Goal: Find contact information: Find contact information

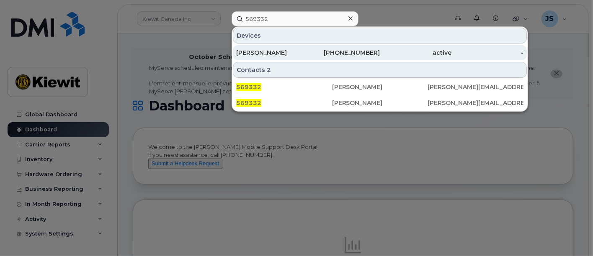
type input "569332"
click at [278, 53] on div "Michael Peters" at bounding box center [272, 53] width 72 height 8
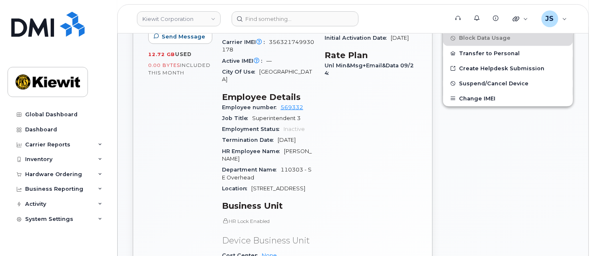
scroll to position [326, 0]
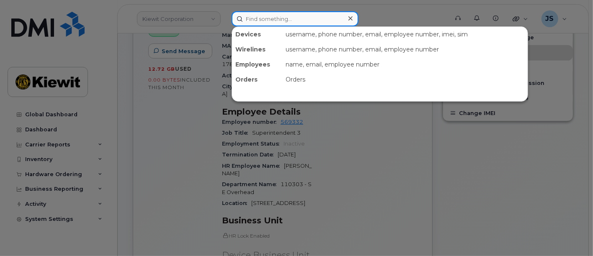
click at [274, 17] on input at bounding box center [295, 18] width 127 height 15
paste input "585151"
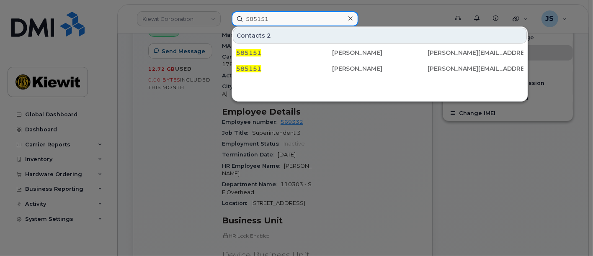
click at [279, 19] on input "585151" at bounding box center [295, 18] width 127 height 15
type input "585151"
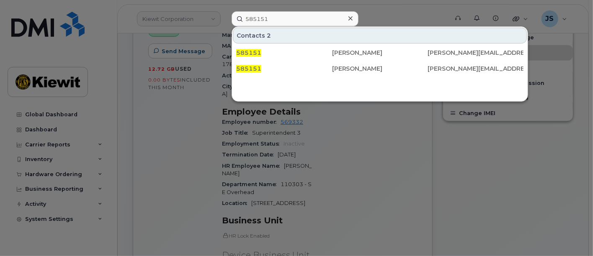
drag, startPoint x: 352, startPoint y: 15, endPoint x: 331, endPoint y: 17, distance: 20.6
click at [352, 16] on icon at bounding box center [351, 18] width 4 height 7
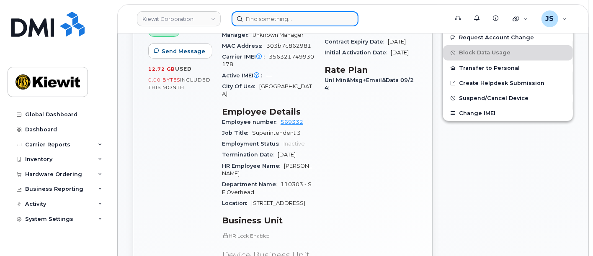
click at [300, 15] on input at bounding box center [295, 18] width 127 height 15
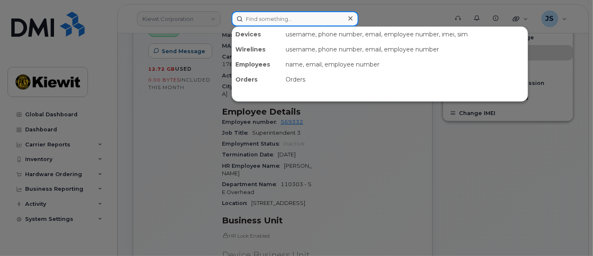
paste input "Jared Jensen"
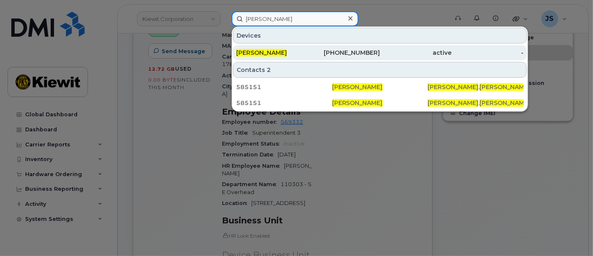
type input "Jared Jensen"
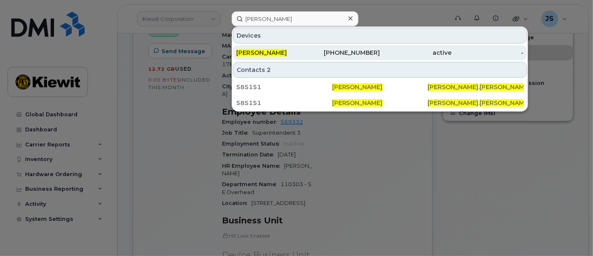
click at [308, 59] on div "531-359-6251" at bounding box center [344, 52] width 72 height 15
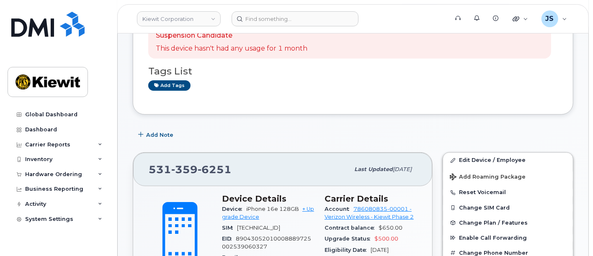
scroll to position [186, 0]
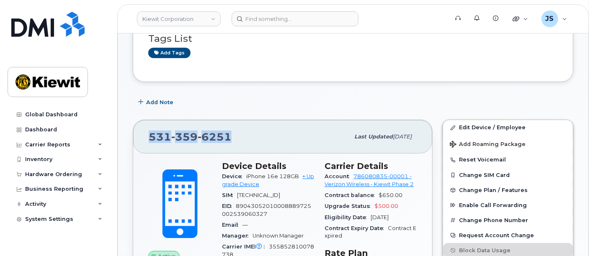
drag, startPoint x: 227, startPoint y: 137, endPoint x: 145, endPoint y: 143, distance: 82.4
click at [145, 143] on div "531 359 6251 Last updated Oct 06, 2025" at bounding box center [282, 137] width 299 height 34
copy span "531 359 6251"
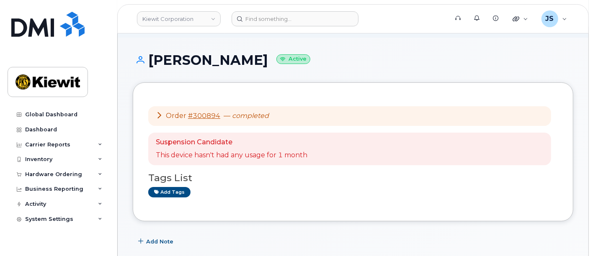
scroll to position [47, 0]
click at [269, 187] on div "Add tags" at bounding box center [349, 192] width 403 height 10
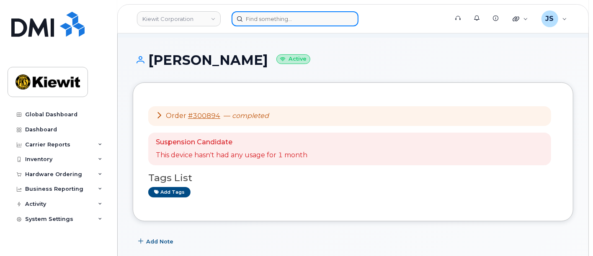
click at [260, 21] on input at bounding box center [295, 18] width 127 height 15
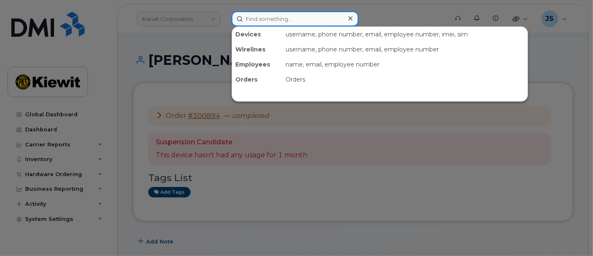
paste input "548078"
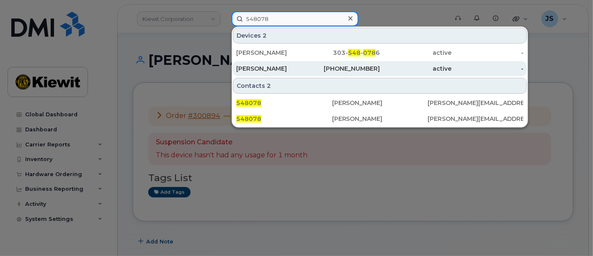
type input "548078"
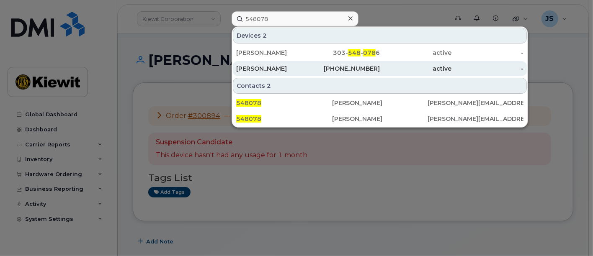
click at [271, 71] on div "[PERSON_NAME]" at bounding box center [272, 69] width 72 height 8
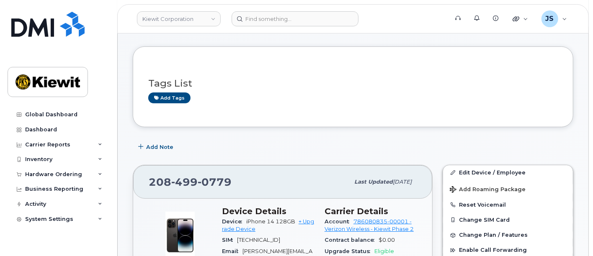
scroll to position [140, 0]
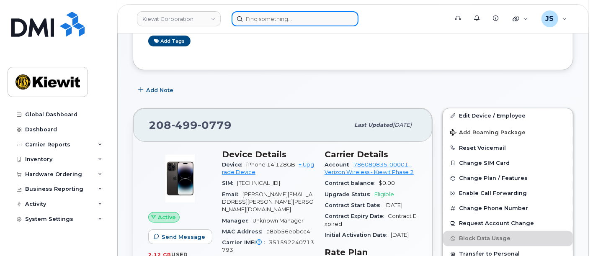
click at [266, 13] on input at bounding box center [295, 18] width 127 height 15
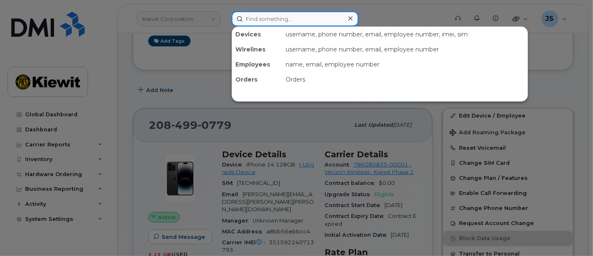
paste input "557281"
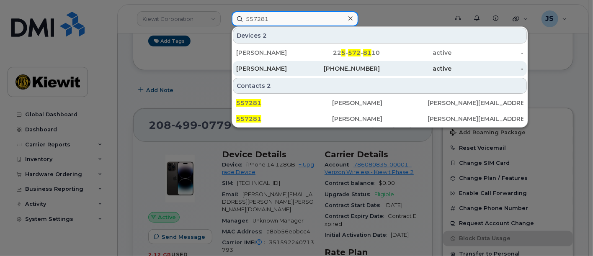
type input "557281"
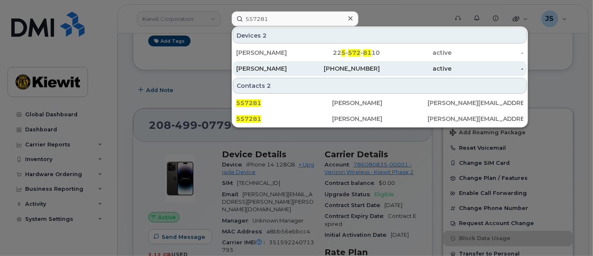
click at [318, 72] on div "480-798-6716" at bounding box center [344, 68] width 72 height 15
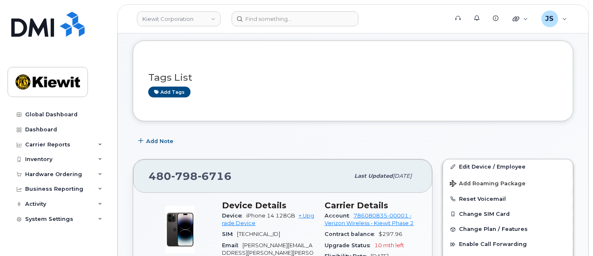
scroll to position [140, 0]
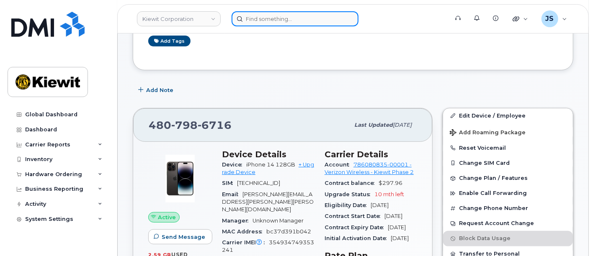
click at [271, 18] on input at bounding box center [295, 18] width 127 height 15
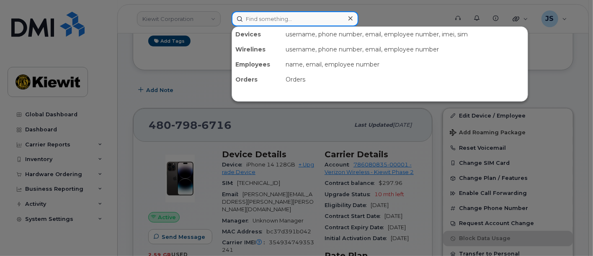
paste input "429483"
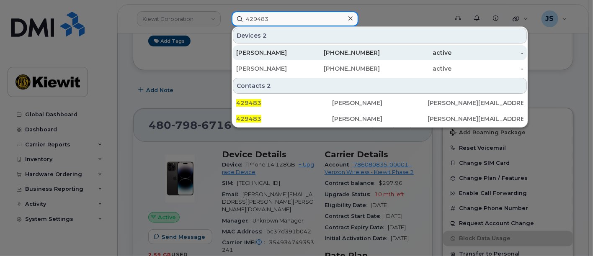
type input "429483"
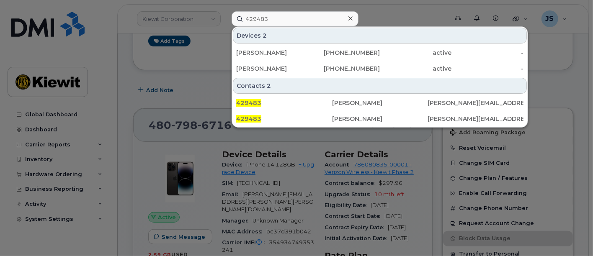
click at [349, 18] on icon at bounding box center [351, 18] width 4 height 7
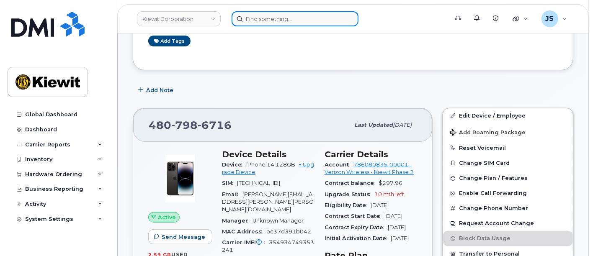
click at [264, 16] on input at bounding box center [295, 18] width 127 height 15
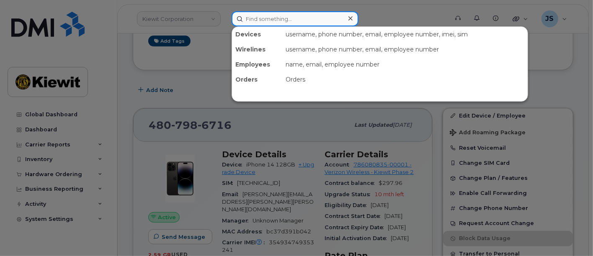
paste input "519370"
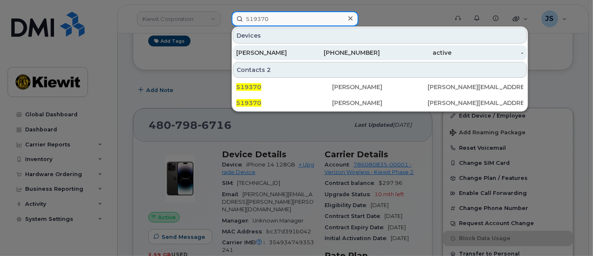
type input "519370"
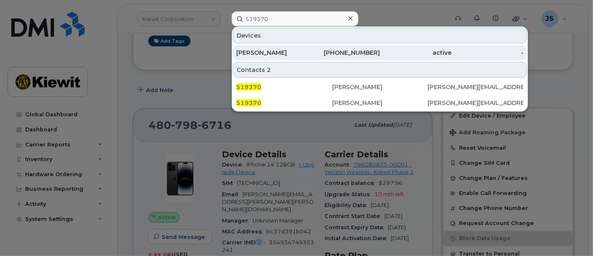
click at [285, 46] on div "COLE COATES" at bounding box center [272, 52] width 72 height 15
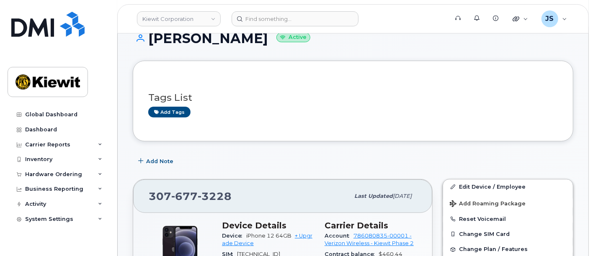
scroll to position [190, 0]
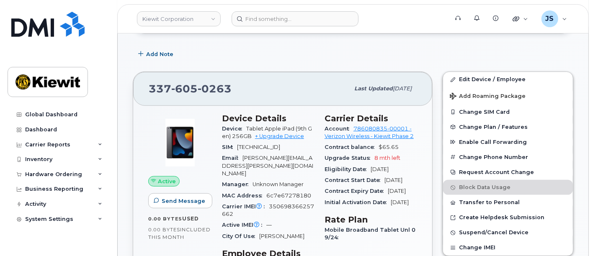
scroll to position [330, 0]
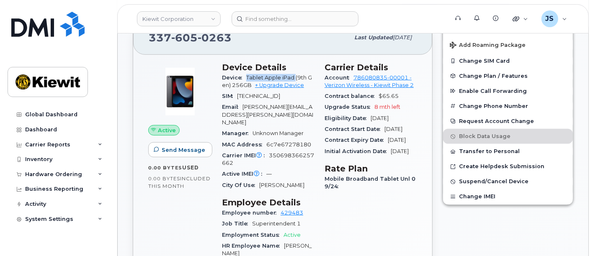
drag, startPoint x: 295, startPoint y: 78, endPoint x: 245, endPoint y: 78, distance: 49.4
click at [245, 78] on div "Device Tablet Apple iPad (9th Gen) 256GB + Upgrade Device" at bounding box center [268, 81] width 93 height 19
copy span "Tablet Apple iPad"
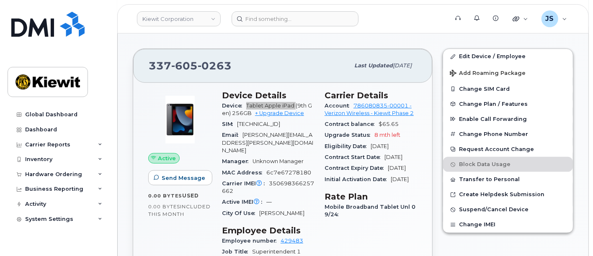
scroll to position [190, 0]
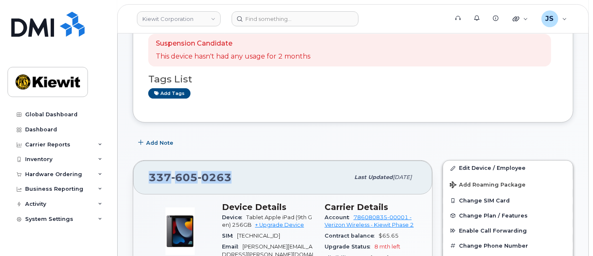
drag, startPoint x: 215, startPoint y: 176, endPoint x: 135, endPoint y: 170, distance: 80.7
click at [135, 170] on div "337 605 0263 Last updated Oct 06, 2025" at bounding box center [282, 178] width 299 height 34
copy span "337 605 0263"
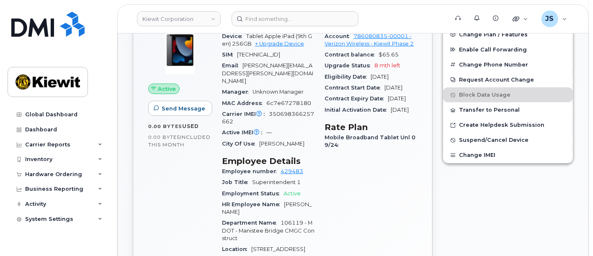
scroll to position [377, 0]
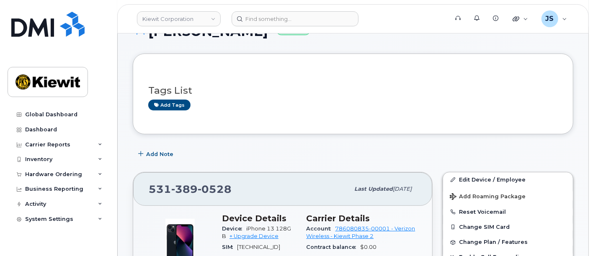
scroll to position [140, 0]
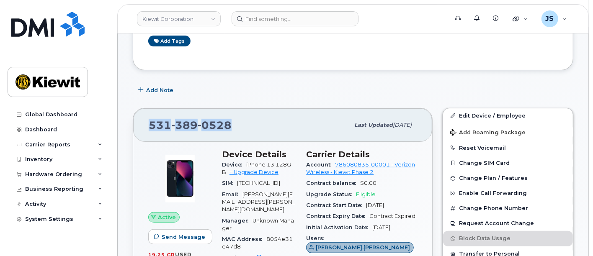
drag, startPoint x: 231, startPoint y: 126, endPoint x: 146, endPoint y: 131, distance: 84.8
click at [146, 131] on div "[PHONE_NUMBER] Last updated [DATE]" at bounding box center [282, 126] width 299 height 34
copy span "[PHONE_NUMBER]"
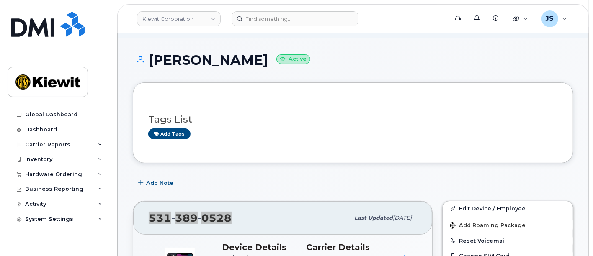
scroll to position [0, 0]
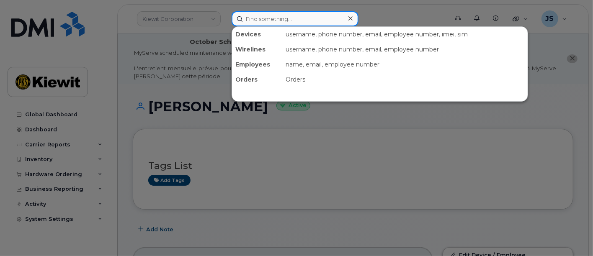
click at [299, 18] on input at bounding box center [295, 18] width 127 height 15
paste input "533262"
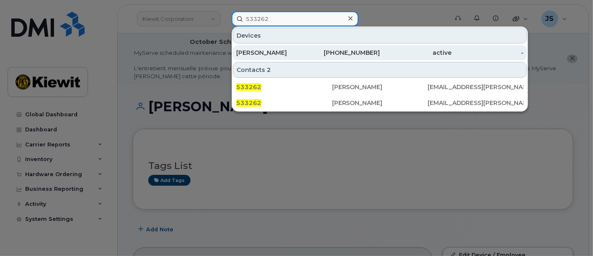
type input "533262"
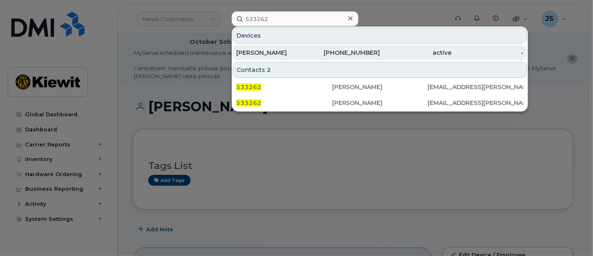
click at [299, 50] on div "[PERSON_NAME]" at bounding box center [272, 53] width 72 height 8
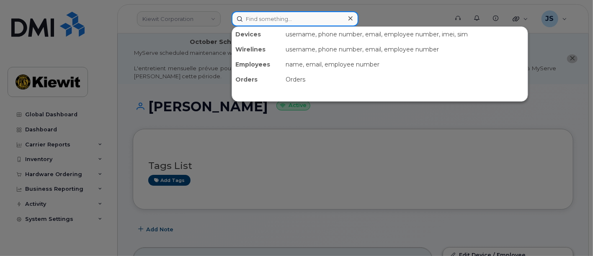
click at [275, 13] on input at bounding box center [295, 18] width 127 height 15
paste input "235065"
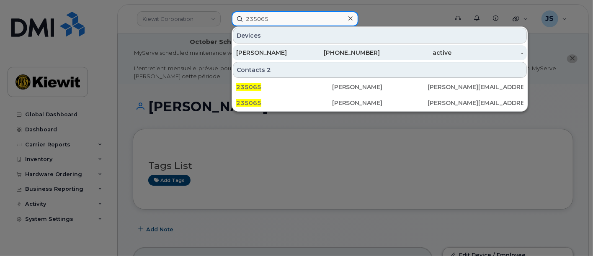
type input "235065"
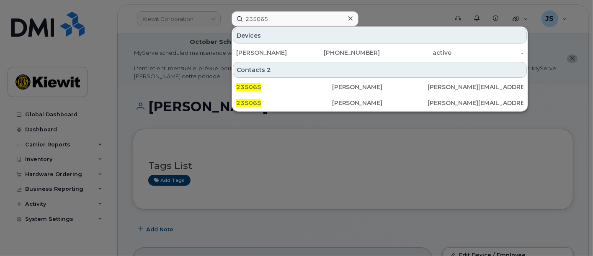
drag, startPoint x: 282, startPoint y: 55, endPoint x: 267, endPoint y: 34, distance: 26.3
click at [282, 55] on div "[PERSON_NAME]" at bounding box center [272, 53] width 72 height 8
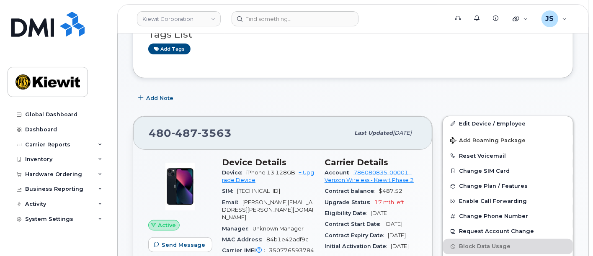
scroll to position [140, 0]
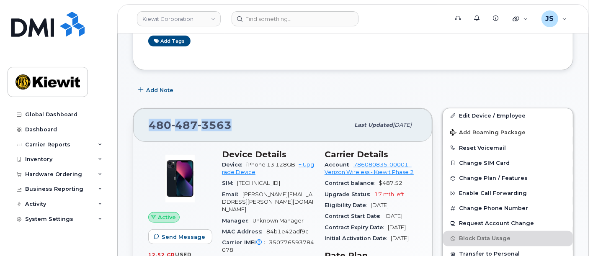
drag, startPoint x: 234, startPoint y: 123, endPoint x: 149, endPoint y: 120, distance: 85.1
click at [149, 120] on div "480 487 3563" at bounding box center [249, 125] width 201 height 18
copy span "480 487 3563"
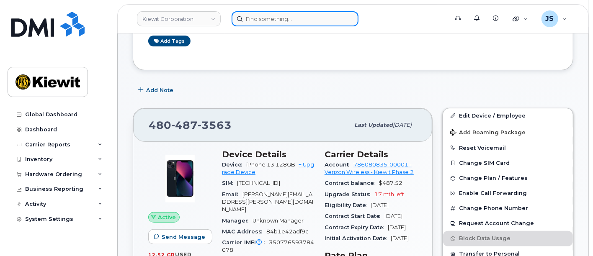
click at [271, 18] on input at bounding box center [295, 18] width 127 height 15
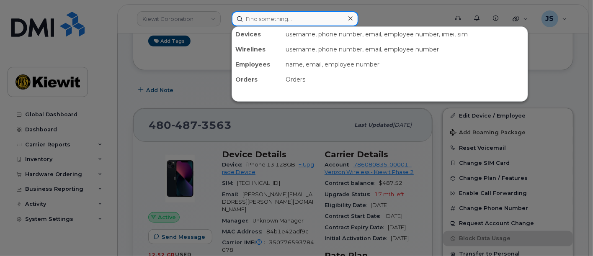
paste input "445851"
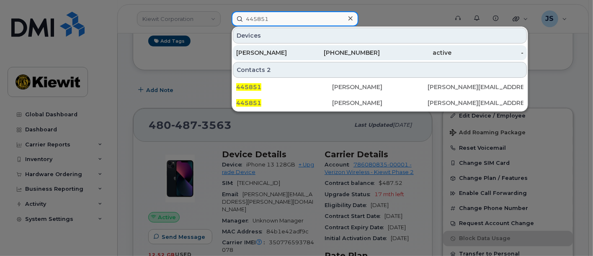
type input "445851"
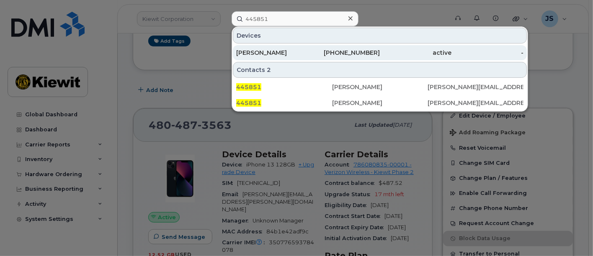
click at [300, 45] on div "HAYDEN LEE" at bounding box center [272, 52] width 72 height 15
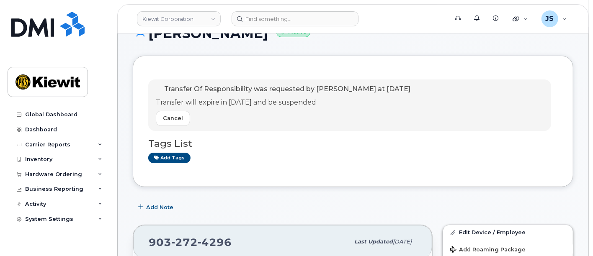
scroll to position [140, 0]
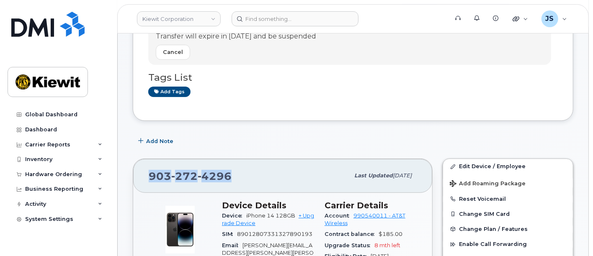
drag, startPoint x: 239, startPoint y: 177, endPoint x: 150, endPoint y: 175, distance: 89.7
click at [150, 175] on div "[PHONE_NUMBER]" at bounding box center [249, 176] width 201 height 18
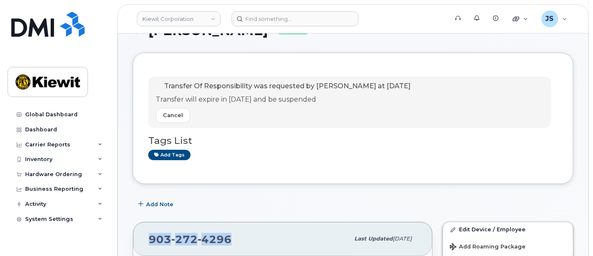
scroll to position [0, 0]
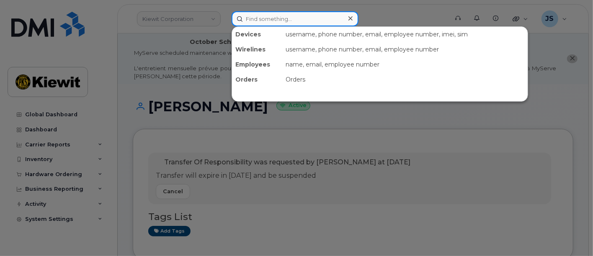
click at [281, 14] on input at bounding box center [295, 18] width 127 height 15
paste input "503050"
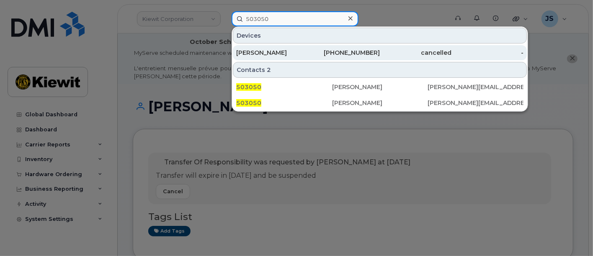
type input "503050"
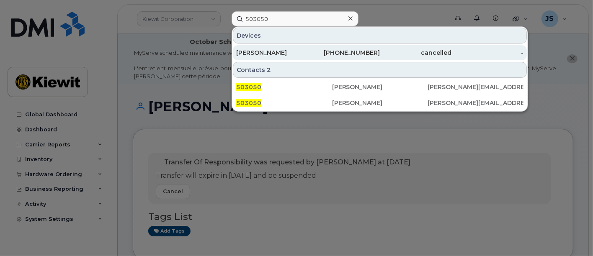
click at [284, 54] on div "[PERSON_NAME]" at bounding box center [272, 53] width 72 height 8
